Goal: Book appointment/travel/reservation

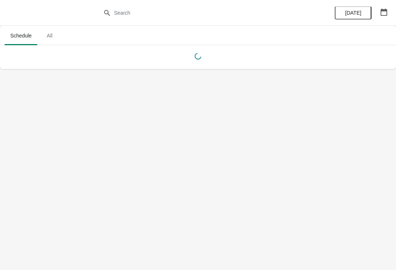
click at [390, 10] on button "button" at bounding box center [383, 12] width 13 height 13
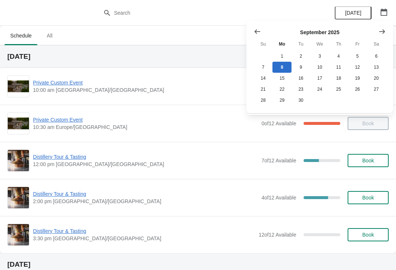
click at [379, 29] on icon "Show next month, October 2025" at bounding box center [382, 31] width 7 height 7
click at [266, 96] on button "26" at bounding box center [263, 100] width 19 height 11
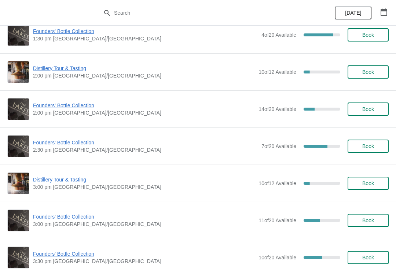
scroll to position [457, 0]
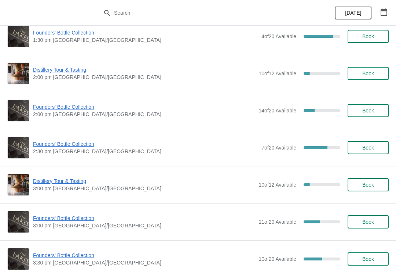
click at [365, 109] on span "Book" at bounding box center [368, 110] width 12 height 6
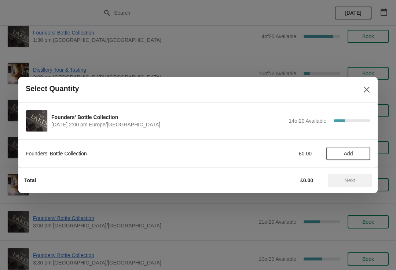
click at [357, 153] on span "Add" at bounding box center [348, 153] width 31 height 6
click at [354, 182] on span "Next" at bounding box center [350, 180] width 11 height 6
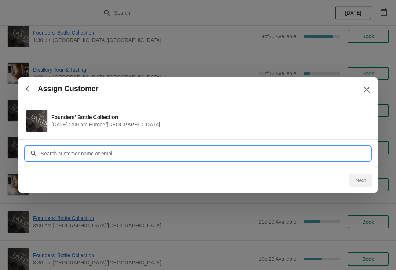
click at [112, 152] on input "Customer" at bounding box center [205, 153] width 330 height 13
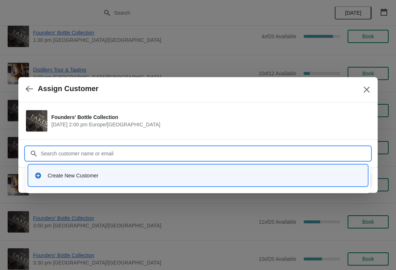
click at [106, 175] on div "Create New Customer" at bounding box center [205, 175] width 314 height 7
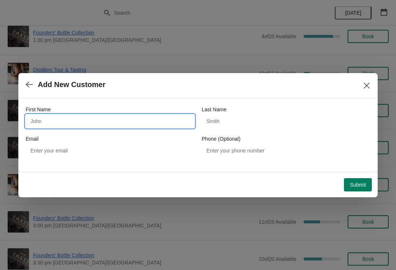
click at [80, 115] on input "First Name" at bounding box center [110, 120] width 169 height 13
click at [85, 116] on input "First Name" at bounding box center [110, 120] width 169 height 13
type input "Brian"
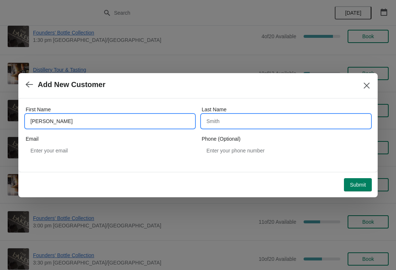
click at [266, 123] on input "Last Name" at bounding box center [286, 120] width 169 height 13
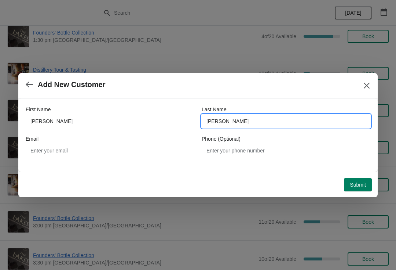
type input "Lewis"
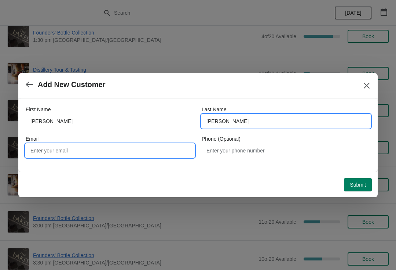
click at [102, 153] on input "Email" at bounding box center [110, 150] width 169 height 13
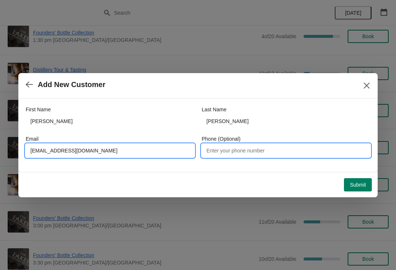
click at [252, 147] on input "Phone (Optional)" at bounding box center [286, 150] width 169 height 13
click at [44, 151] on input "Brianalewis@mac.com" at bounding box center [110, 150] width 169 height 13
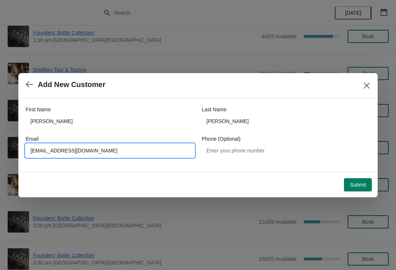
type input "Ryanlewis@mac.com"
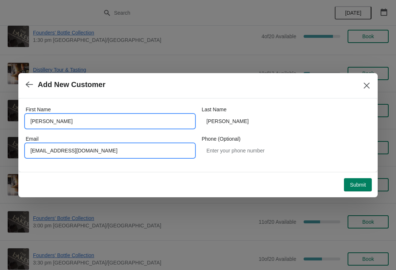
click at [53, 122] on input "Brian" at bounding box center [110, 120] width 169 height 13
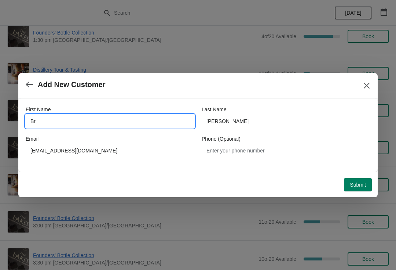
type input "B"
type input "Ryan"
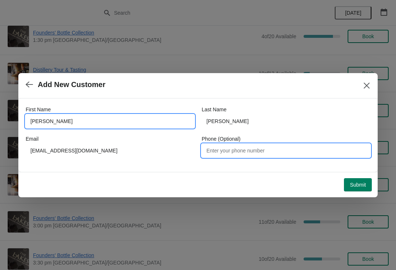
click at [248, 154] on input "Phone (Optional)" at bounding box center [286, 150] width 169 height 13
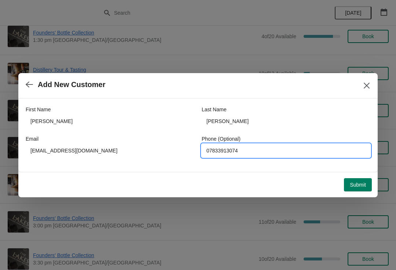
type input "07833913074"
click at [359, 179] on button "Submit" at bounding box center [358, 184] width 28 height 13
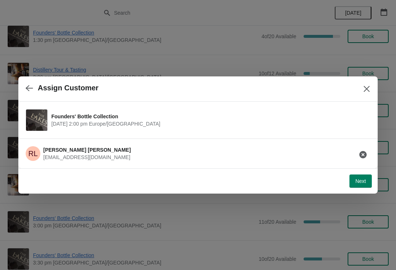
click at [365, 183] on span "Next" at bounding box center [360, 181] width 11 height 6
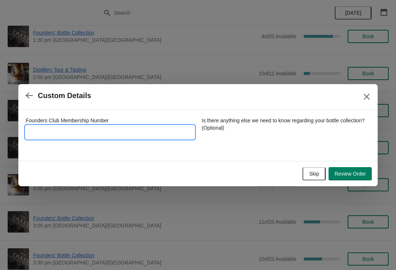
click at [91, 131] on input "Founders Club Membership Number" at bounding box center [110, 131] width 169 height 13
click at [77, 132] on input "Founders Club Membership Number" at bounding box center [110, 131] width 169 height 13
type input "5762015"
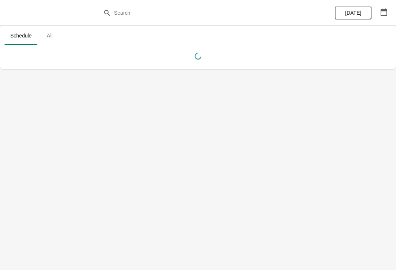
click at [390, 12] on button "button" at bounding box center [383, 12] width 13 height 13
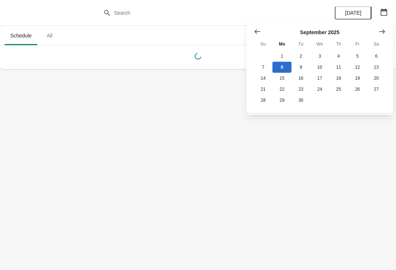
click at [252, 30] on button "Show previous month, August 2025" at bounding box center [257, 31] width 13 height 13
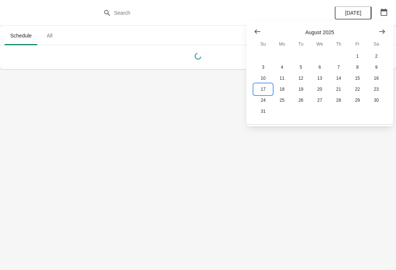
click at [258, 89] on button "17" at bounding box center [263, 89] width 19 height 11
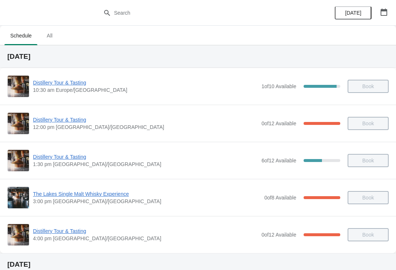
click at [60, 77] on div "Distillery Tour & Tasting 10:30 am [GEOGRAPHIC_DATA]/[GEOGRAPHIC_DATA] 1 of 10 …" at bounding box center [197, 86] width 381 height 22
click at [68, 85] on span "Distillery Tour & Tasting" at bounding box center [145, 82] width 225 height 7
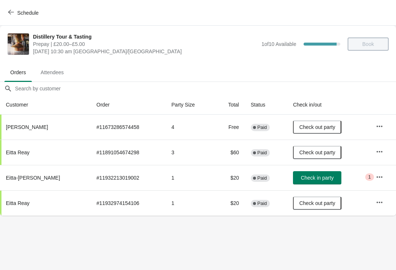
click at [17, 7] on button "Schedule" at bounding box center [24, 12] width 41 height 13
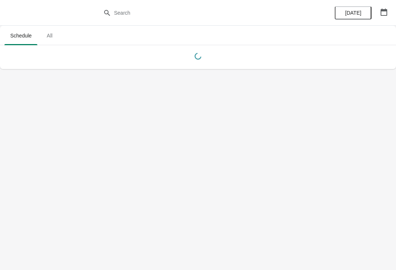
click at [381, 7] on button "button" at bounding box center [383, 12] width 13 height 13
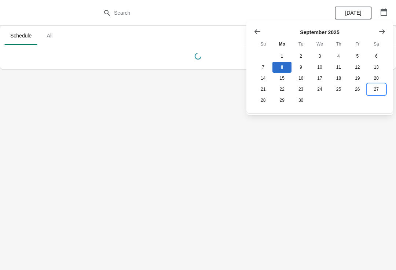
click at [380, 90] on button "27" at bounding box center [376, 89] width 19 height 11
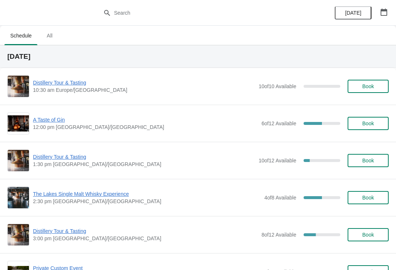
click at [383, 14] on icon "button" at bounding box center [383, 11] width 7 height 7
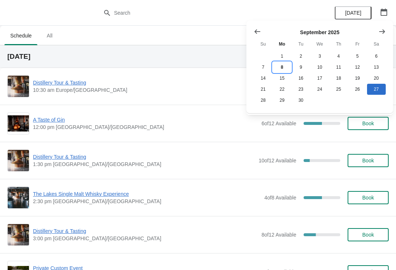
click at [282, 65] on button "8" at bounding box center [282, 67] width 19 height 11
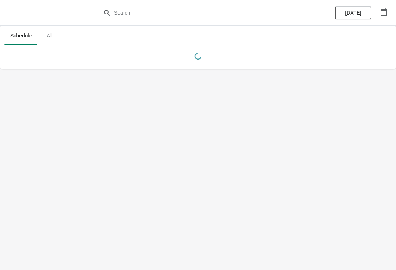
click at [390, 10] on button "button" at bounding box center [383, 12] width 13 height 13
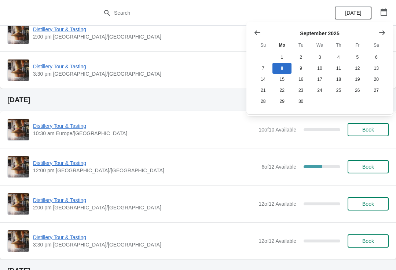
scroll to position [165, 0]
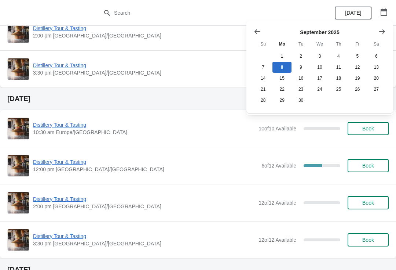
click at [77, 163] on span "Distillery Tour & Tasting" at bounding box center [145, 161] width 225 height 7
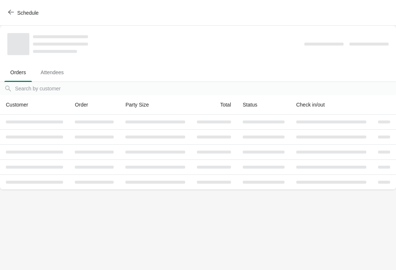
scroll to position [0, 0]
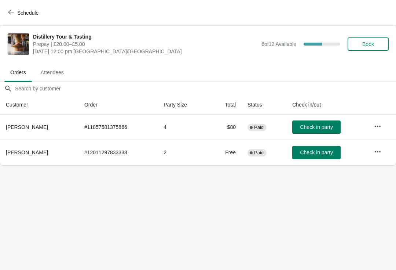
click at [34, 150] on span "[PERSON_NAME]" at bounding box center [27, 152] width 42 height 6
click at [44, 153] on span "[PERSON_NAME]" at bounding box center [27, 152] width 42 height 6
click at [26, 149] on span "[PERSON_NAME]" at bounding box center [27, 152] width 42 height 6
click at [21, 144] on th "[PERSON_NAME]" at bounding box center [39, 151] width 78 height 25
click at [28, 158] on th "[PERSON_NAME]" at bounding box center [39, 151] width 78 height 25
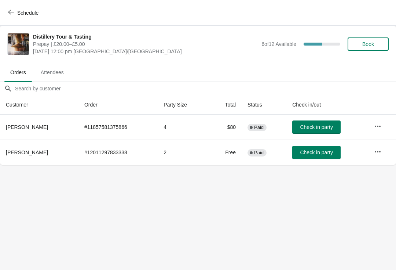
click at [30, 160] on th "[PERSON_NAME]" at bounding box center [39, 151] width 78 height 25
click at [43, 157] on th "[PERSON_NAME]" at bounding box center [39, 151] width 78 height 25
click at [2, 11] on div "Schedule" at bounding box center [198, 13] width 396 height 26
click at [8, 14] on button "Schedule" at bounding box center [24, 12] width 41 height 13
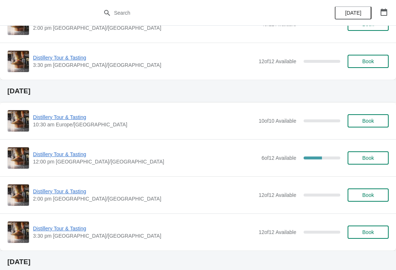
scroll to position [173, 0]
click at [65, 157] on span "Distillery Tour & Tasting" at bounding box center [145, 154] width 225 height 7
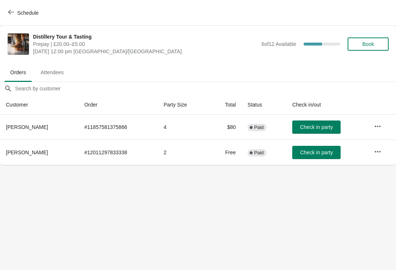
click at [382, 156] on button "button" at bounding box center [377, 151] width 13 height 13
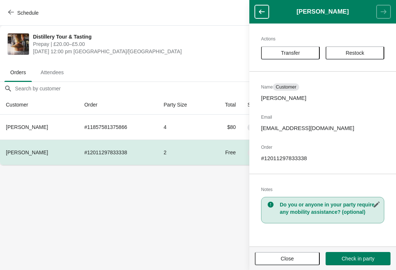
click at [285, 49] on button "Transfer" at bounding box center [290, 52] width 59 height 13
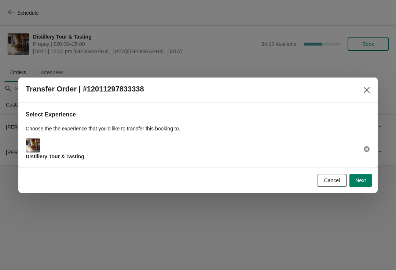
click at [372, 184] on button "Next" at bounding box center [361, 179] width 22 height 13
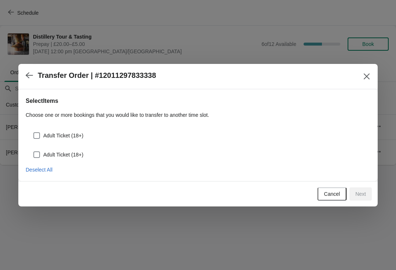
click at [34, 128] on div "Adult Ticket (18+)" at bounding box center [198, 132] width 345 height 16
click at [39, 134] on span at bounding box center [36, 135] width 7 height 7
click at [34, 132] on input "Adult Ticket (18+)" at bounding box center [33, 132] width 0 height 0
checkbox input "true"
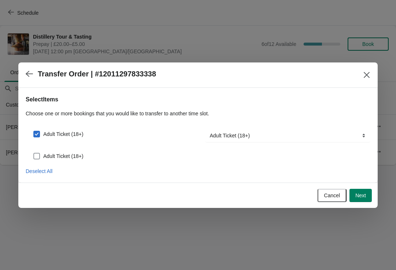
click at [42, 155] on label "Adult Ticket (18+)" at bounding box center [58, 156] width 50 height 10
click at [34, 153] on input "Adult Ticket (18+)" at bounding box center [33, 153] width 0 height 0
checkbox input "true"
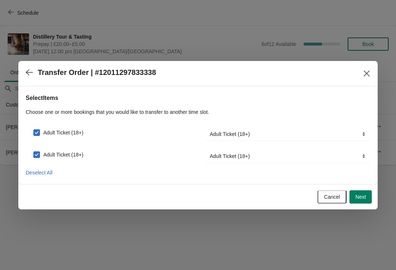
click at [365, 201] on button "Next" at bounding box center [361, 196] width 22 height 13
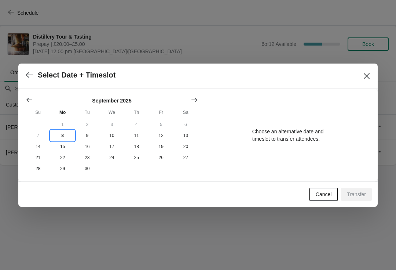
click at [61, 132] on button "8" at bounding box center [62, 135] width 25 height 11
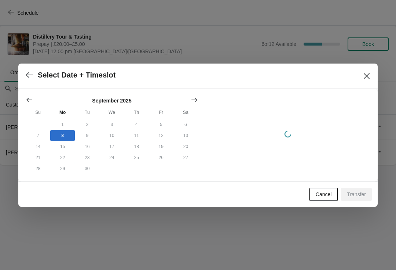
click at [85, 134] on button "9" at bounding box center [87, 135] width 25 height 11
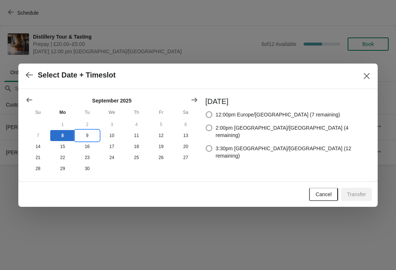
click at [89, 135] on button "9" at bounding box center [87, 135] width 25 height 11
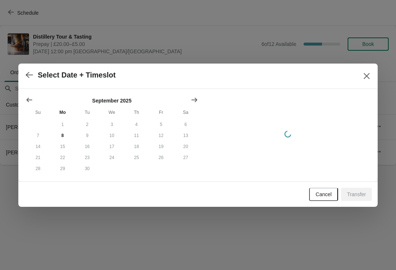
click at [87, 136] on button "9" at bounding box center [87, 135] width 25 height 11
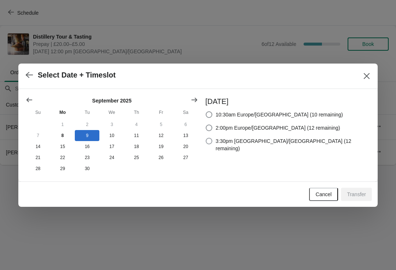
click at [212, 140] on span at bounding box center [209, 141] width 7 height 7
click at [206, 138] on input "3:30pm [GEOGRAPHIC_DATA]/[GEOGRAPHIC_DATA] (12 remaining)" at bounding box center [206, 138] width 0 height 0
radio input "true"
click at [361, 193] on span "Transfer" at bounding box center [356, 194] width 19 height 6
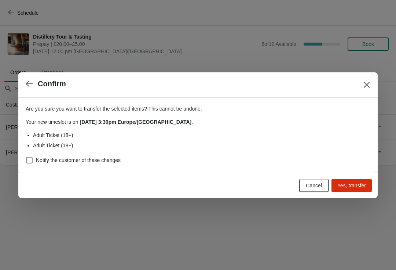
click at [26, 157] on span at bounding box center [29, 160] width 7 height 7
click at [26, 157] on input "Notify the customer of these changes" at bounding box center [26, 157] width 0 height 0
checkbox input "true"
click at [359, 186] on span "Yes, transfer" at bounding box center [351, 185] width 29 height 6
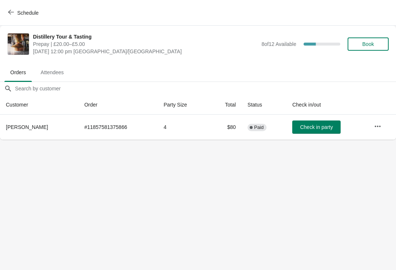
click at [14, 18] on button "Schedule" at bounding box center [24, 12] width 41 height 13
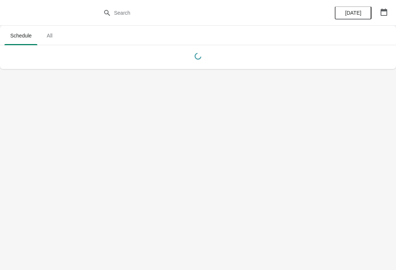
click at [381, 12] on icon "button" at bounding box center [384, 11] width 7 height 7
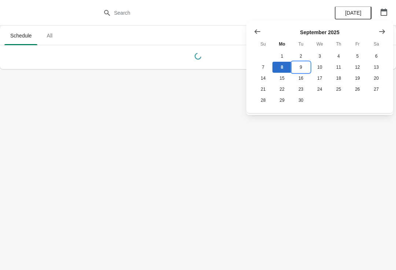
click at [302, 65] on button "9" at bounding box center [301, 67] width 19 height 11
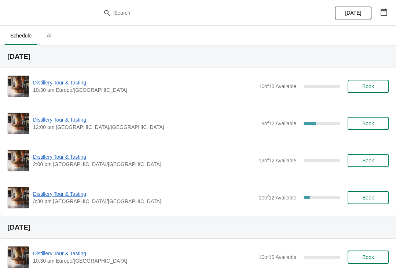
click at [57, 197] on span "Distillery Tour & Tasting" at bounding box center [144, 193] width 222 height 7
